Goal: Information Seeking & Learning: Learn about a topic

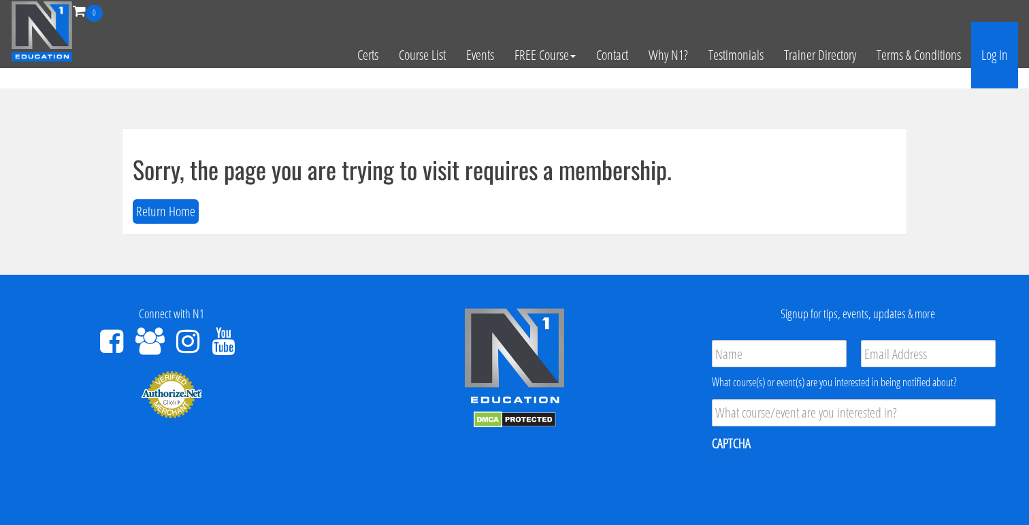
click at [983, 54] on link "Log In" at bounding box center [994, 55] width 47 height 67
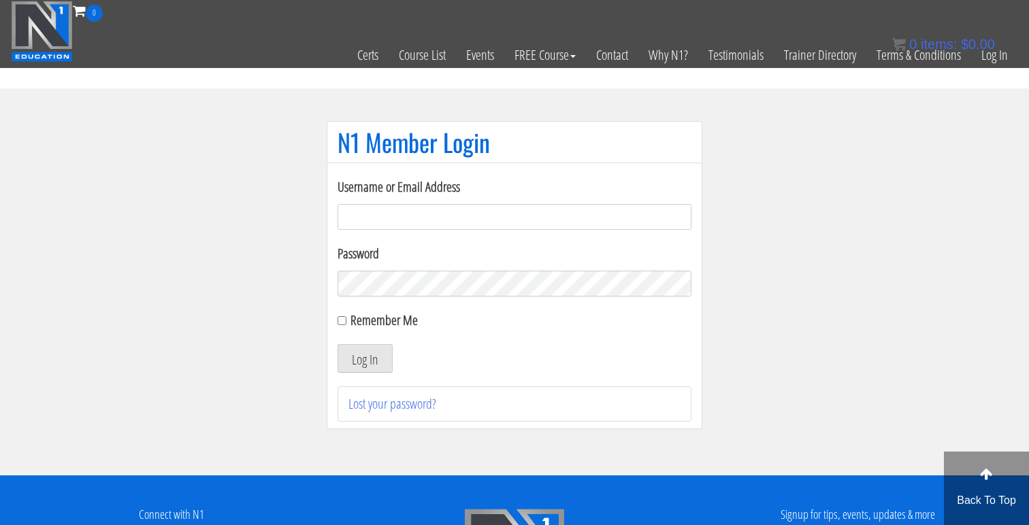
click at [416, 213] on input "Username or Email Address" at bounding box center [515, 217] width 354 height 26
type input "jonathanramirez.o@outlook.com"
click at [338, 344] on button "Log In" at bounding box center [365, 358] width 55 height 29
click at [348, 361] on button "Log In" at bounding box center [365, 358] width 55 height 29
click at [365, 354] on button "Log In" at bounding box center [365, 358] width 55 height 29
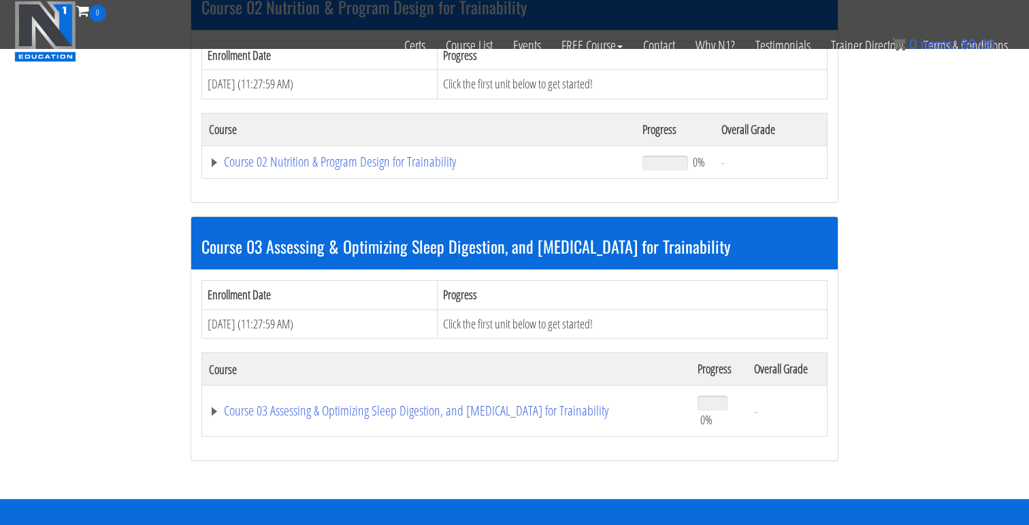
scroll to position [487, 0]
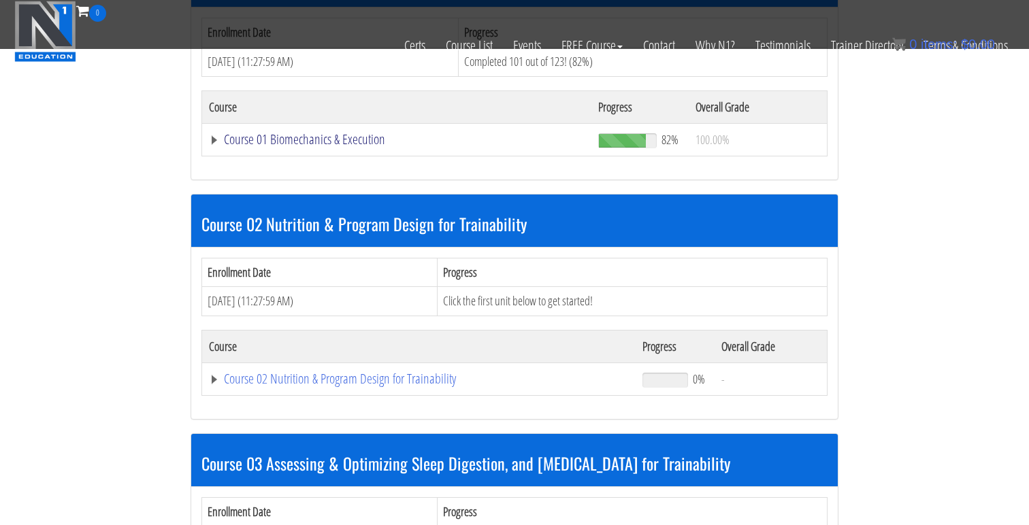
click at [342, 137] on link "Course 01 Biomechanics & Execution" at bounding box center [397, 140] width 376 height 14
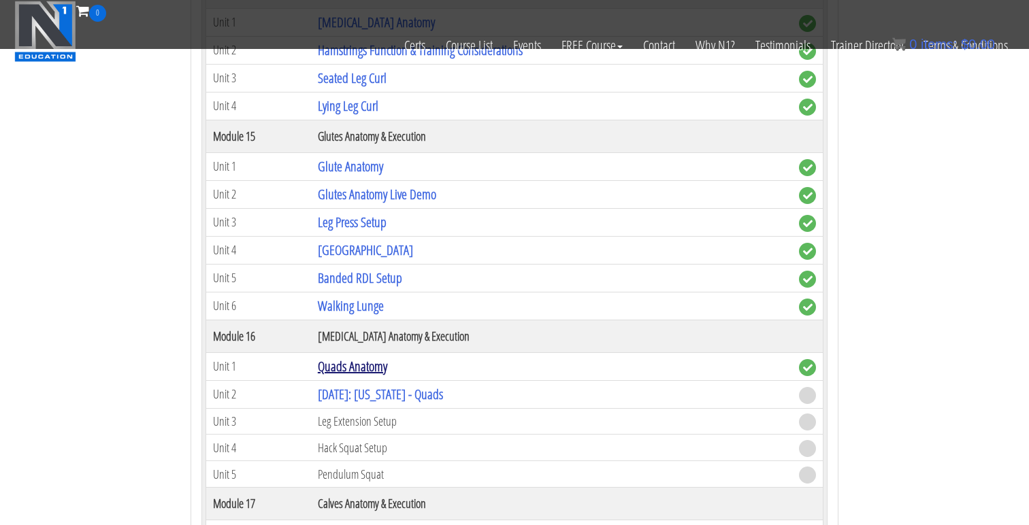
scroll to position [3632, 0]
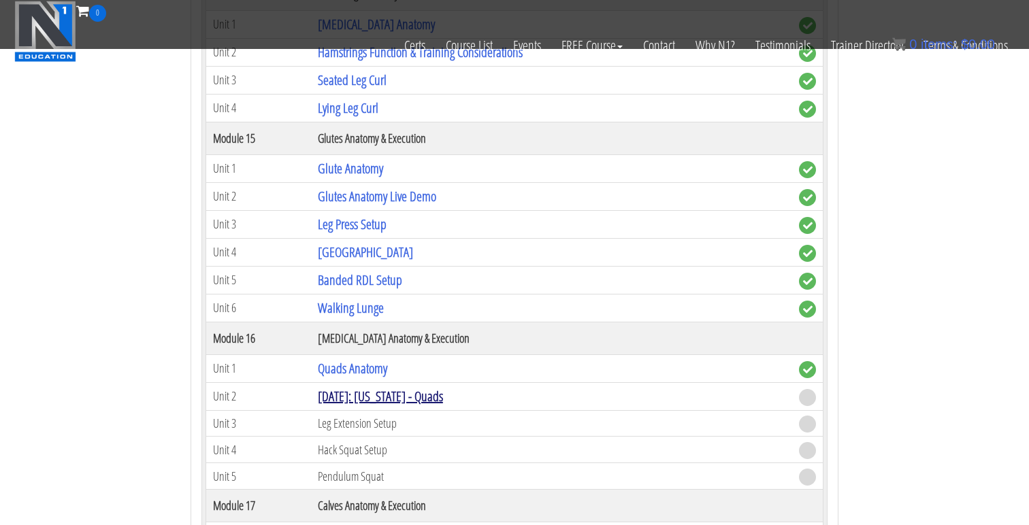
click at [397, 399] on link "[DATE]: [US_STATE] - Quads" at bounding box center [380, 396] width 125 height 18
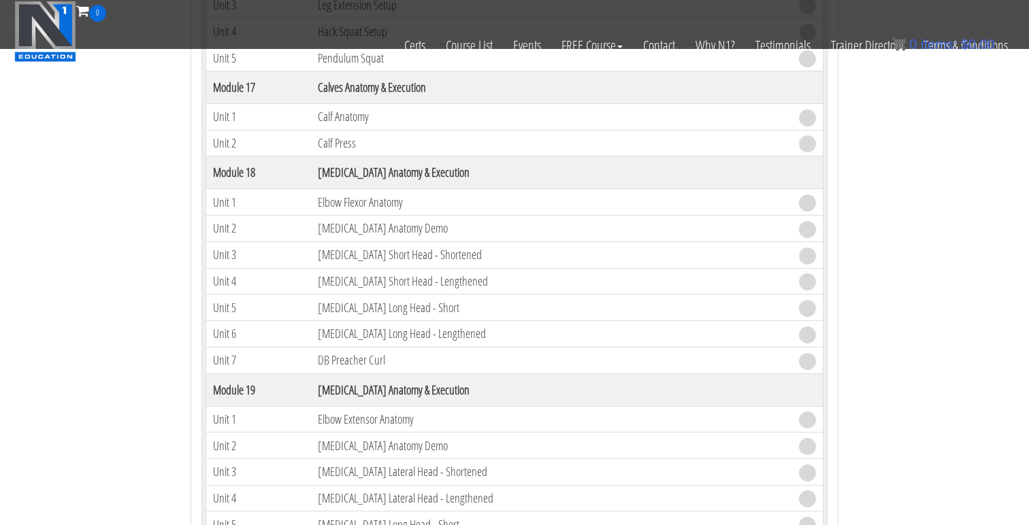
scroll to position [4062, 0]
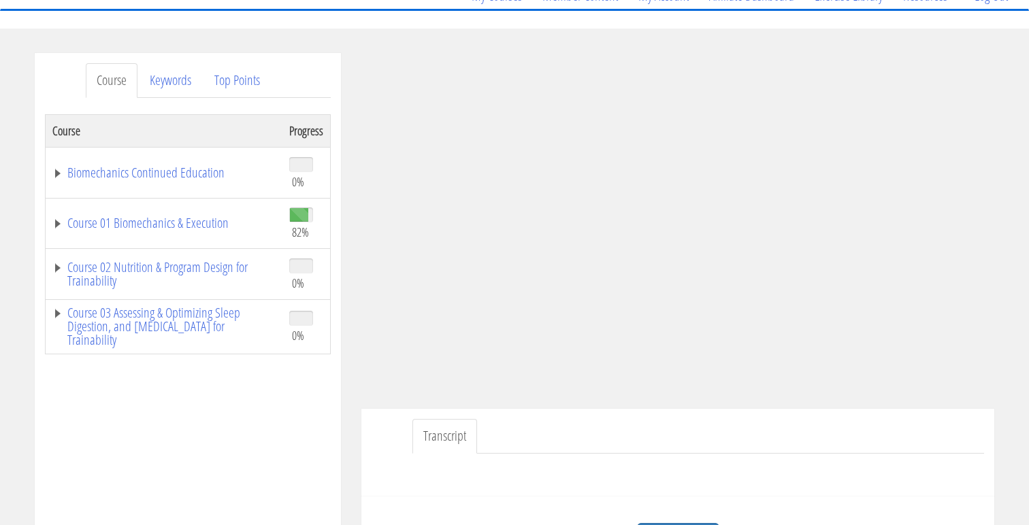
scroll to position [139, 0]
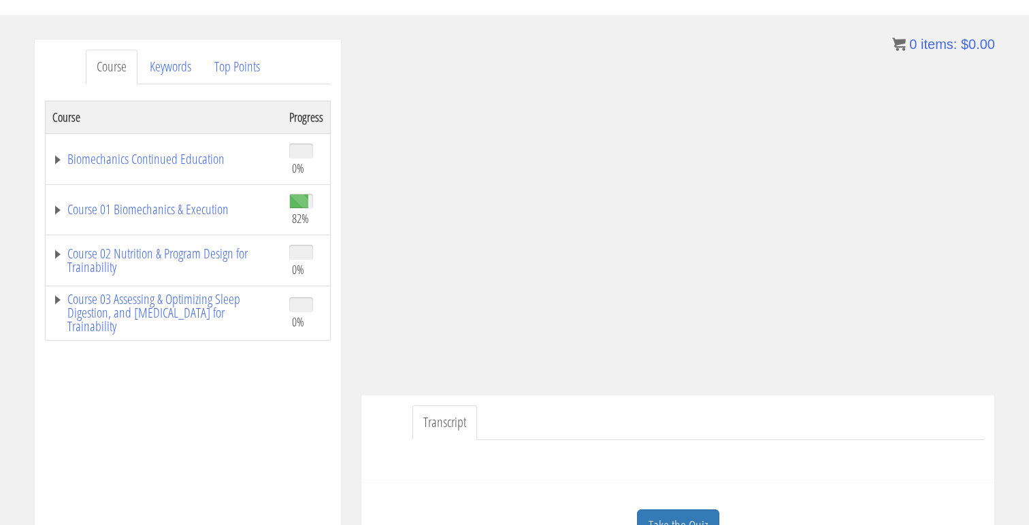
click at [860, 413] on ul "Transcript" at bounding box center [698, 423] width 572 height 35
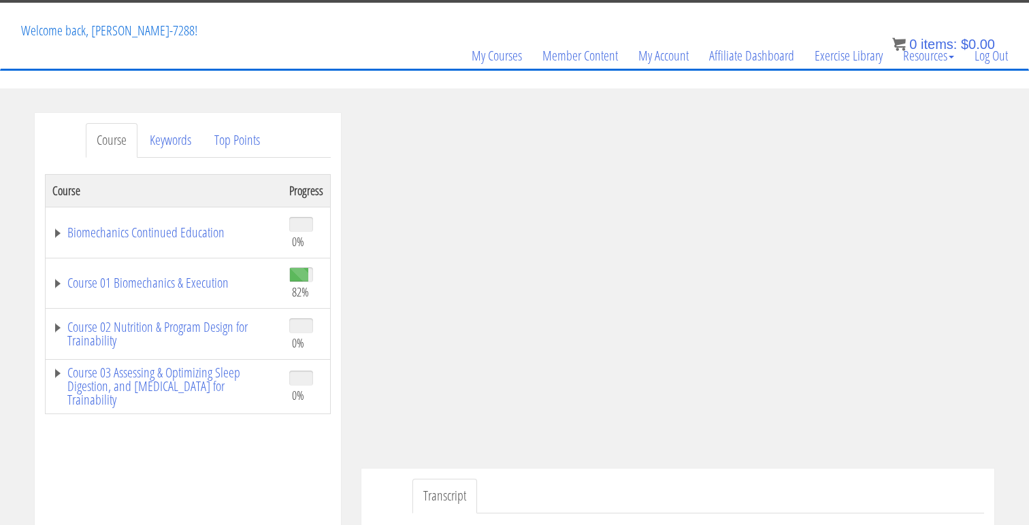
scroll to position [65, 0]
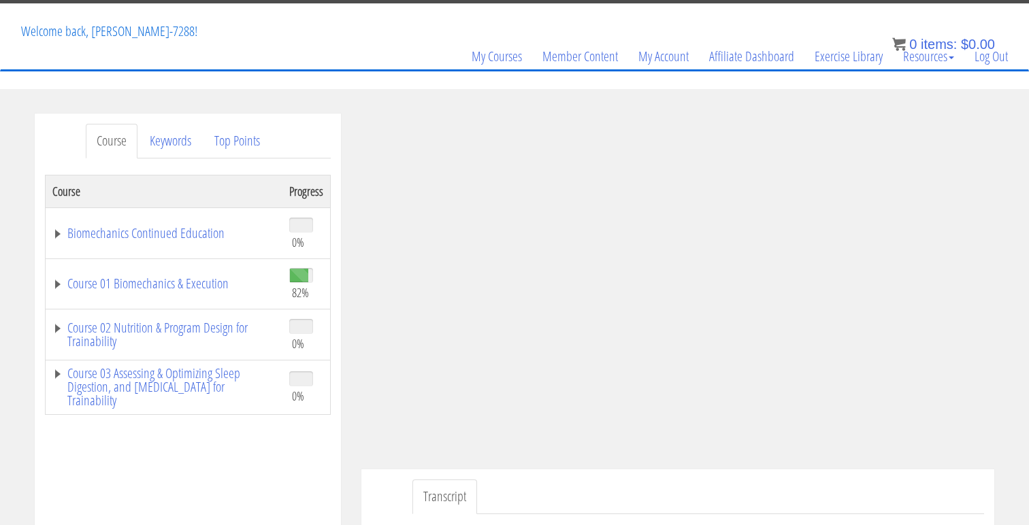
click at [218, 477] on div "Course Progress Biomechanics Continued Education 0% Module 1 Continued Educatio…" at bounding box center [188, 515] width 286 height 680
click at [1017, 414] on div "Course Keywords Top Points Course Progress Biomechanics Continued Education 0% …" at bounding box center [514, 498] width 1029 height 769
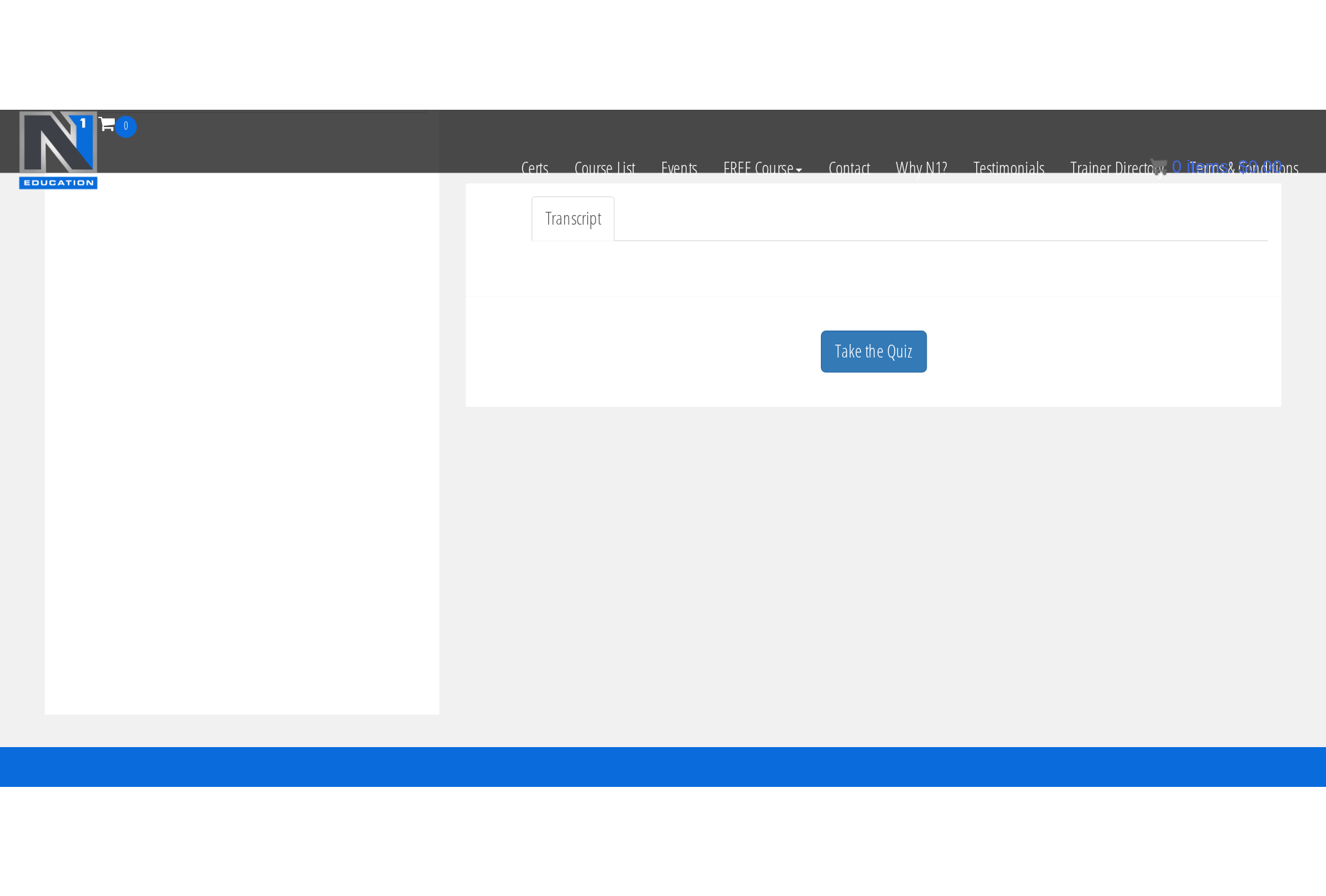
scroll to position [282, 0]
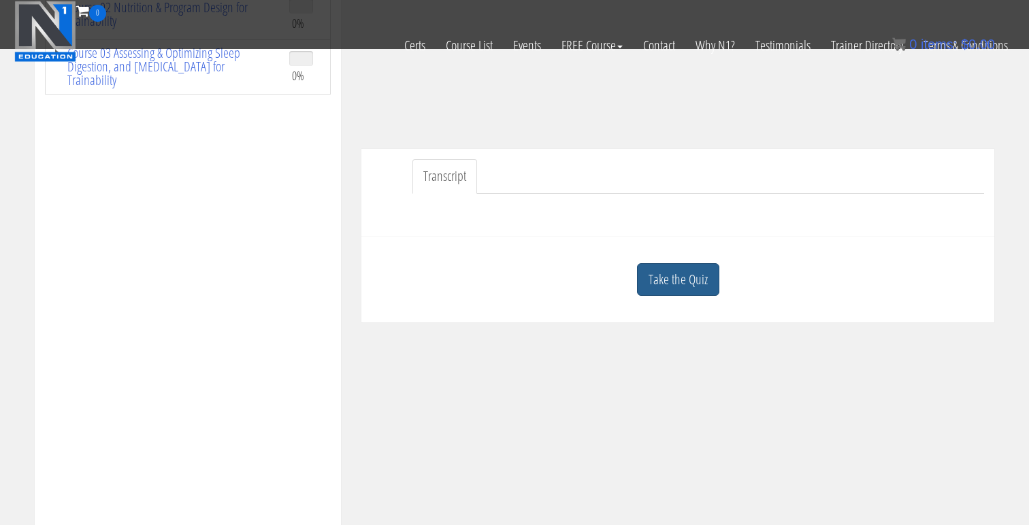
click at [697, 279] on link "Take the Quiz" at bounding box center [678, 279] width 82 height 33
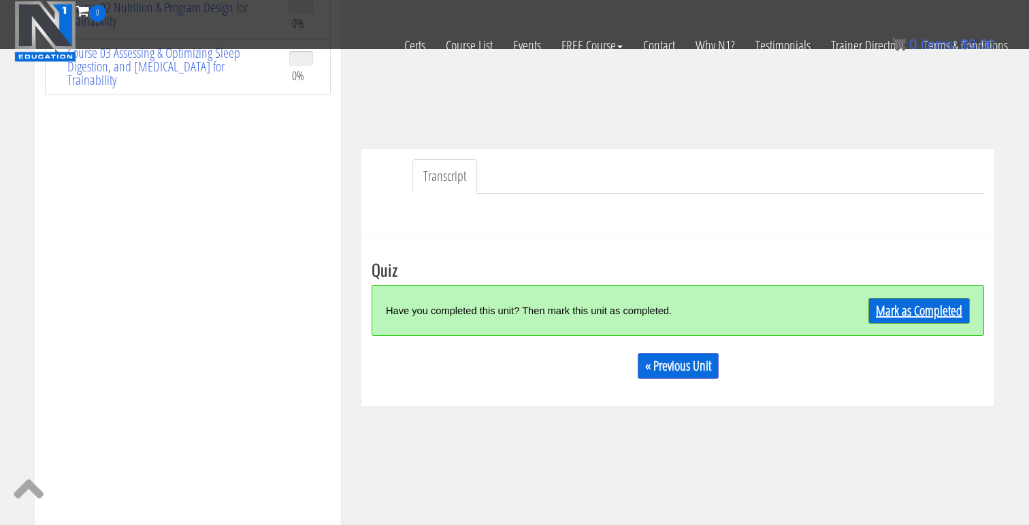
click at [884, 312] on link "Mark as Completed" at bounding box center [918, 311] width 101 height 26
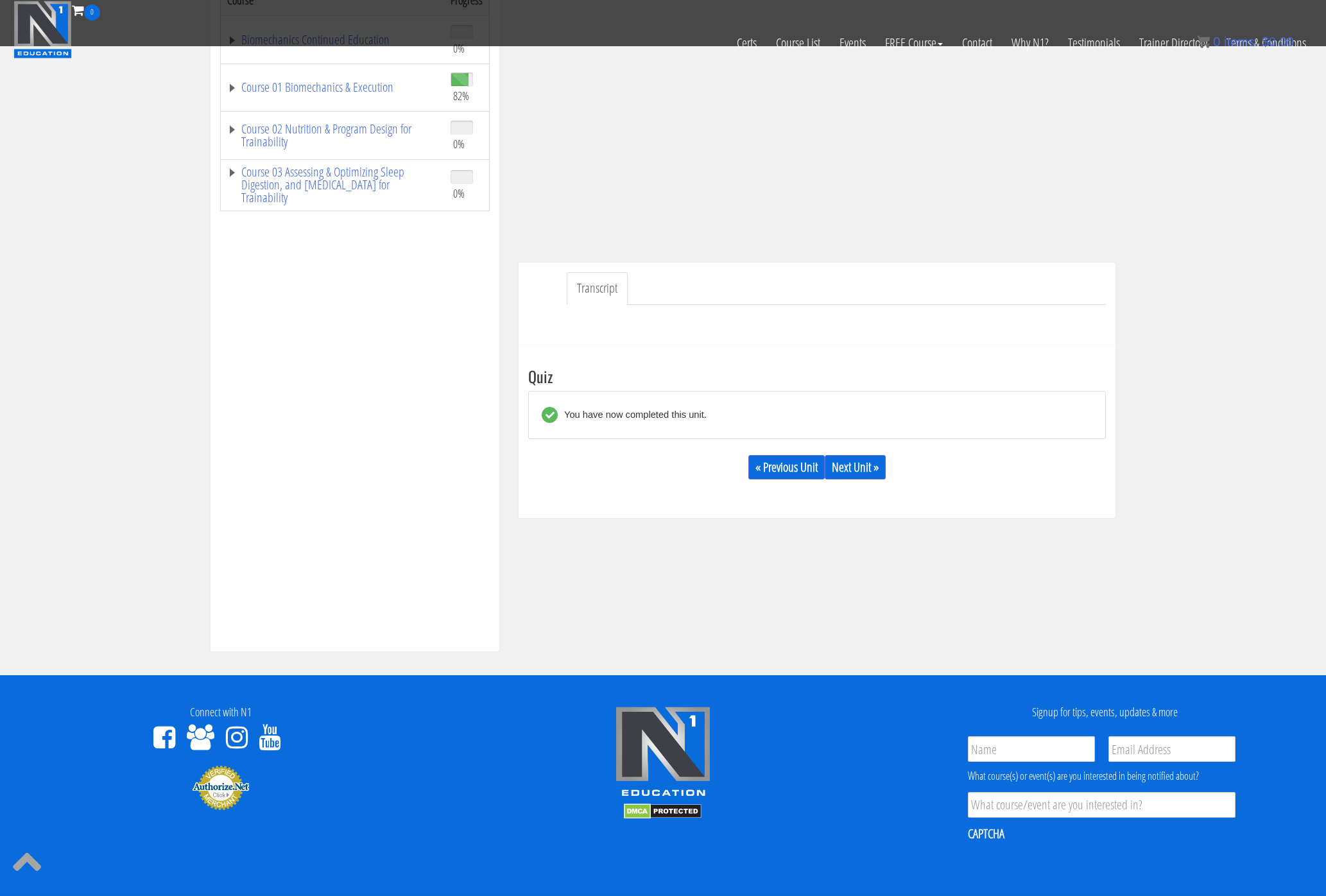
scroll to position [1, 0]
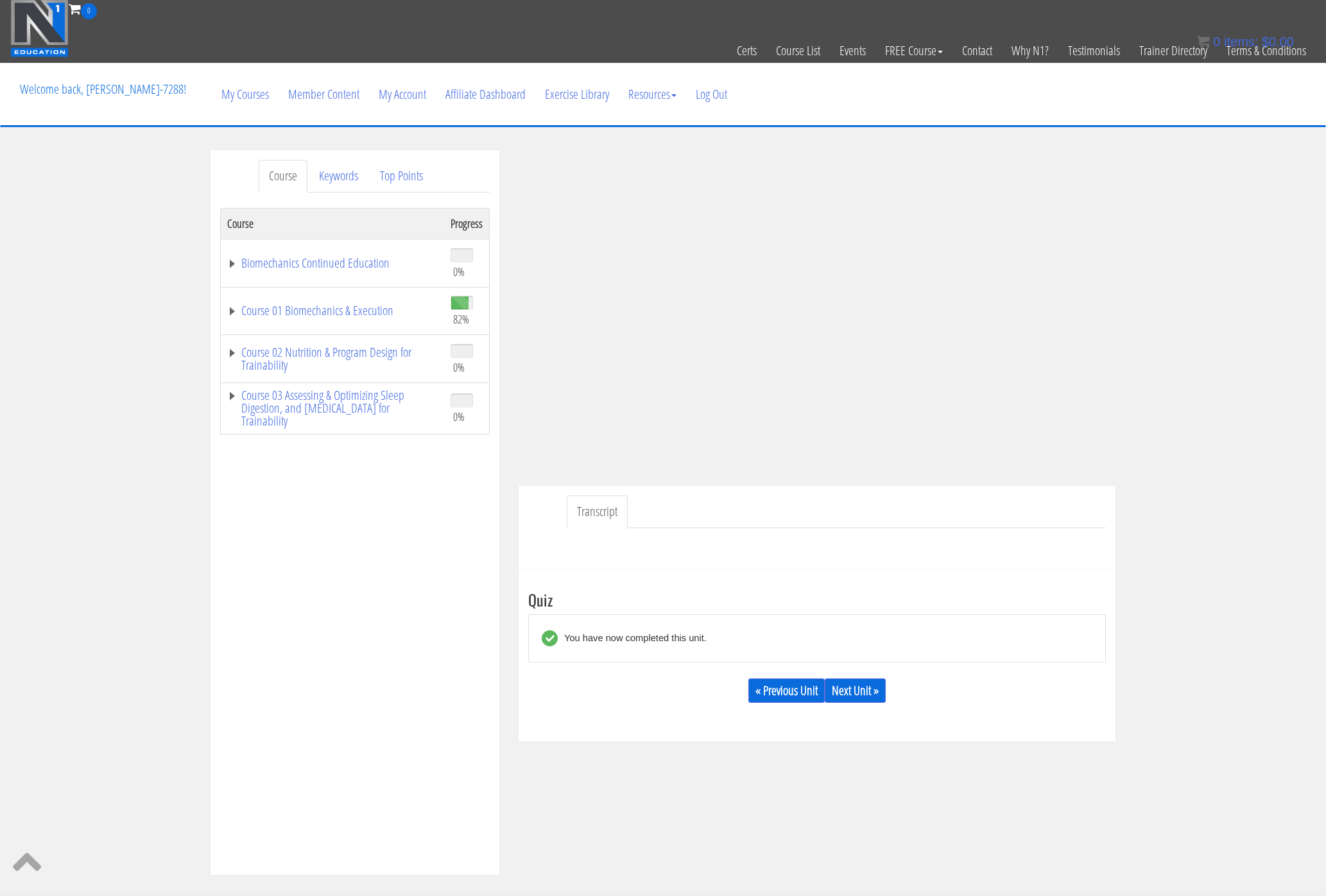
click at [877, 495] on div "« Previous Unit Next Unit »" at bounding box center [817, 690] width 577 height 43
click at [872, 495] on link "Next Unit »" at bounding box center [854, 690] width 61 height 25
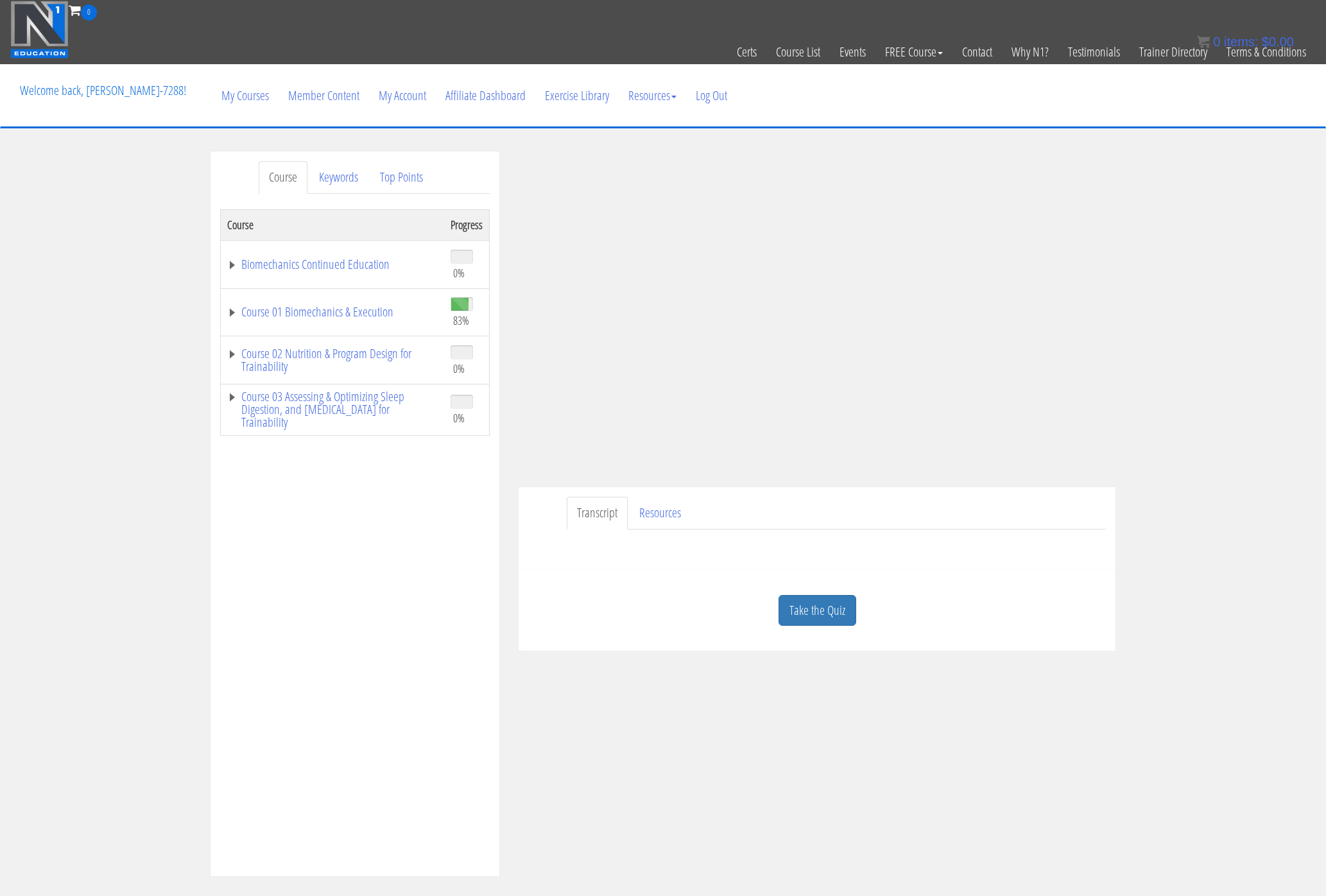
click at [1195, 419] on div "Course Keywords Top Points Course Progress Biomechanics Continued Education 0% …" at bounding box center [663, 514] width 1326 height 725
